Goal: Check status: Check status

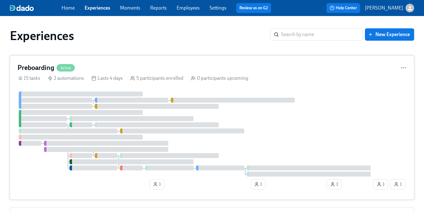
click at [107, 69] on div "Preboarding Active" at bounding box center [212, 67] width 389 height 9
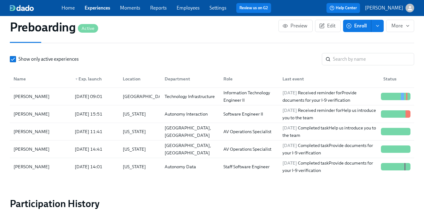
scroll to position [663, 0]
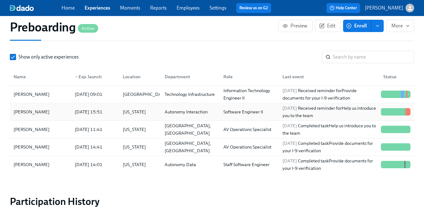
click at [29, 110] on div "[PERSON_NAME]" at bounding box center [31, 111] width 41 height 7
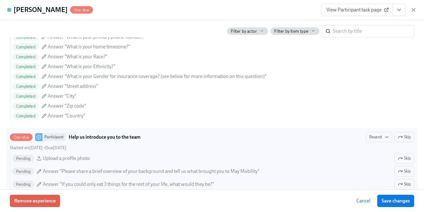
scroll to position [430, 0]
click at [372, 138] on span "Resend" at bounding box center [378, 136] width 19 height 6
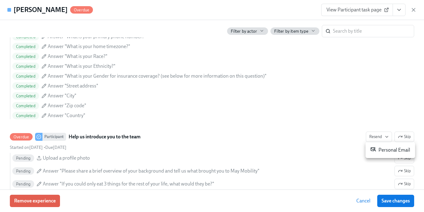
click at [381, 151] on div "Personal Email" at bounding box center [390, 149] width 40 height 7
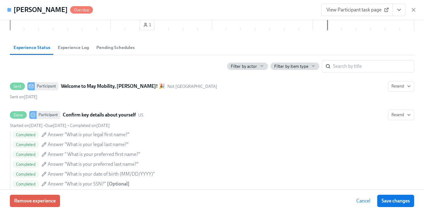
scroll to position [144, 0]
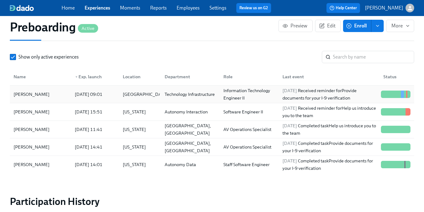
click at [30, 96] on div "[PERSON_NAME]" at bounding box center [31, 93] width 41 height 7
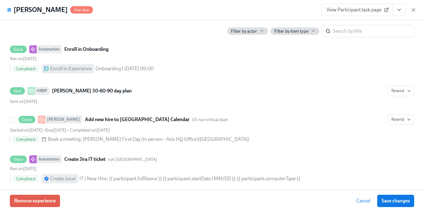
scroll to position [1246, 0]
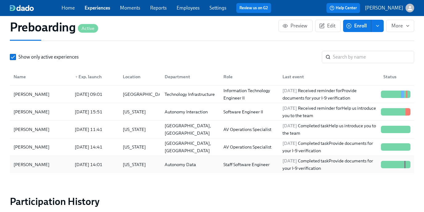
click at [33, 165] on div "[PERSON_NAME]" at bounding box center [31, 164] width 41 height 7
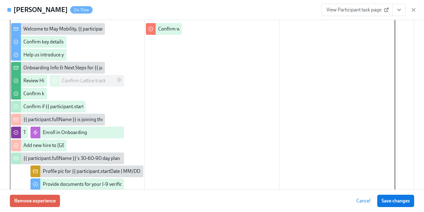
scroll to position [86, 0]
